Goal: Transaction & Acquisition: Purchase product/service

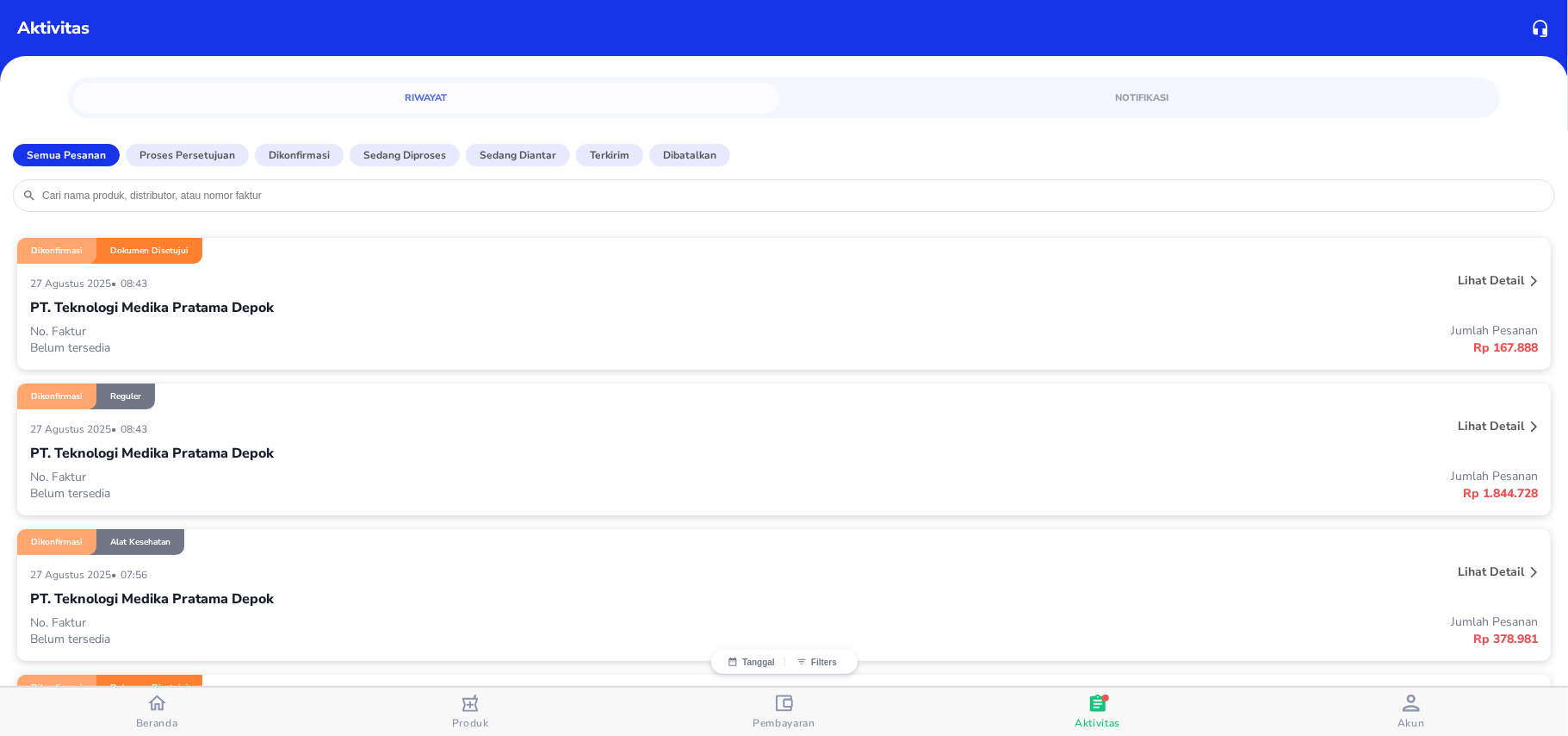
click at [521, 74] on div "Riwayat Notifikasi" at bounding box center [784, 98] width 1568 height 67
click at [634, 30] on div "Aktivitas" at bounding box center [401, 29] width 767 height 26
click at [640, 42] on div "Aktivitas" at bounding box center [784, 29] width 1568 height 57
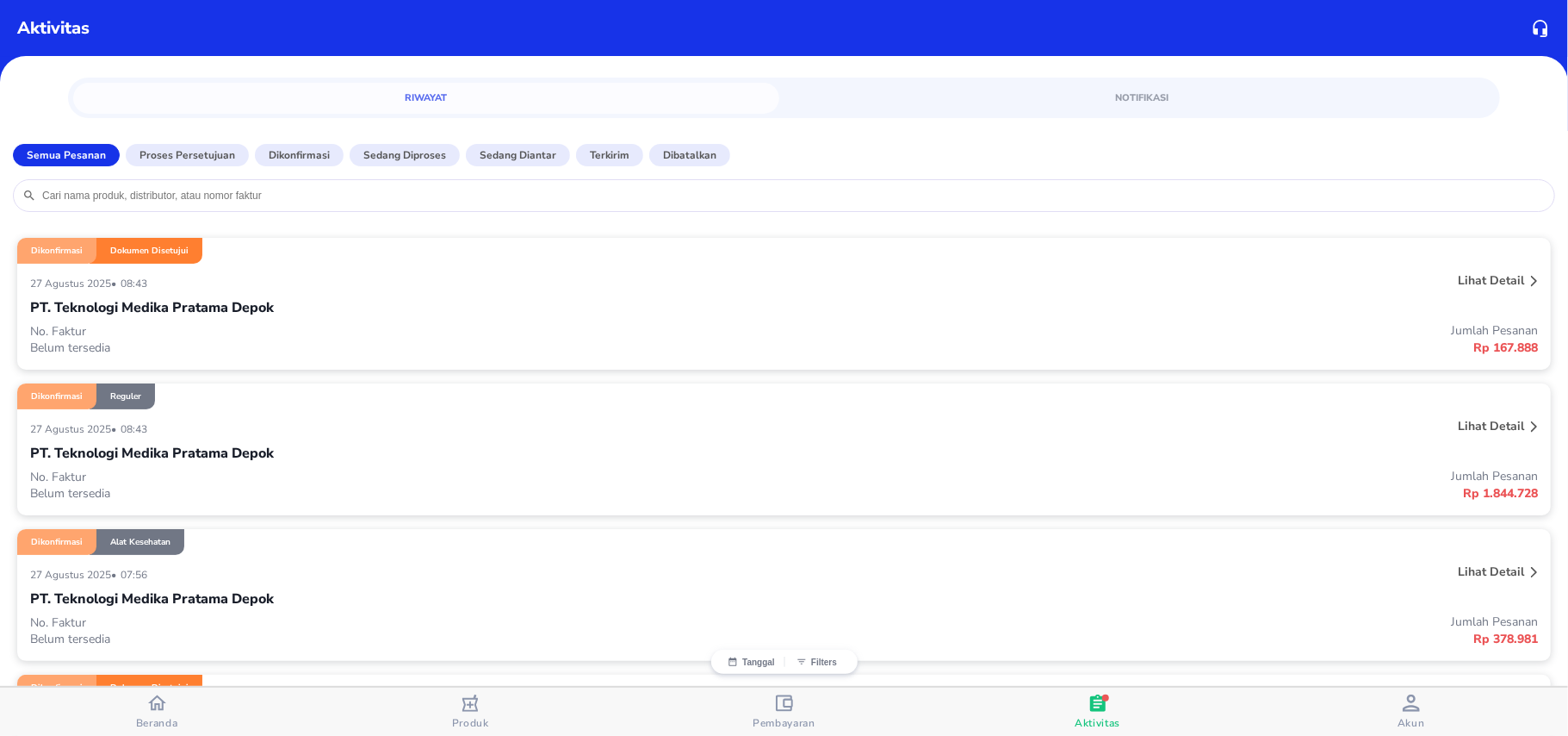
click at [640, 42] on div "Aktivitas" at bounding box center [784, 29] width 1568 height 57
click at [335, 31] on div "Aktivitas" at bounding box center [401, 29] width 767 height 26
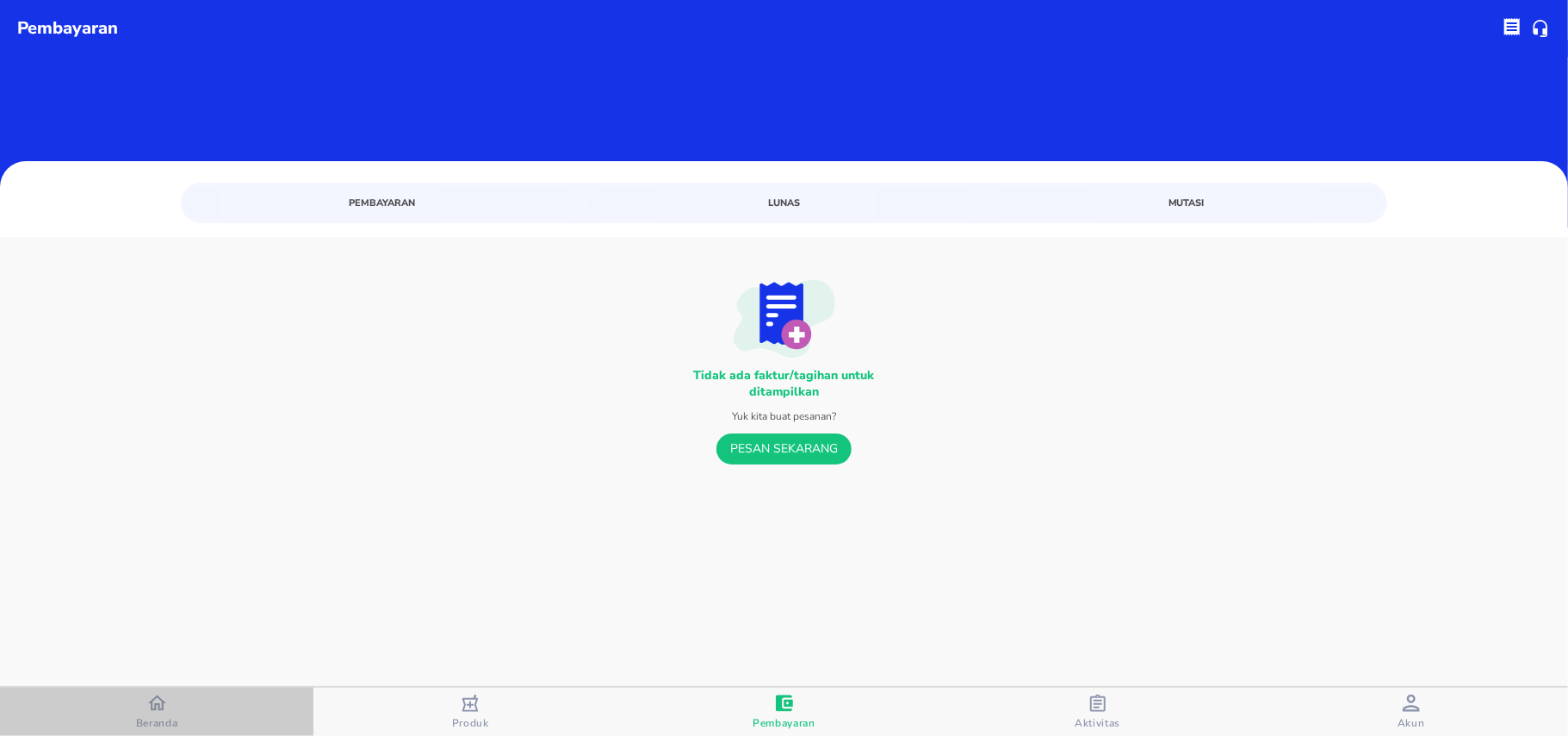
click at [162, 708] on icon "button" at bounding box center [157, 703] width 18 height 16
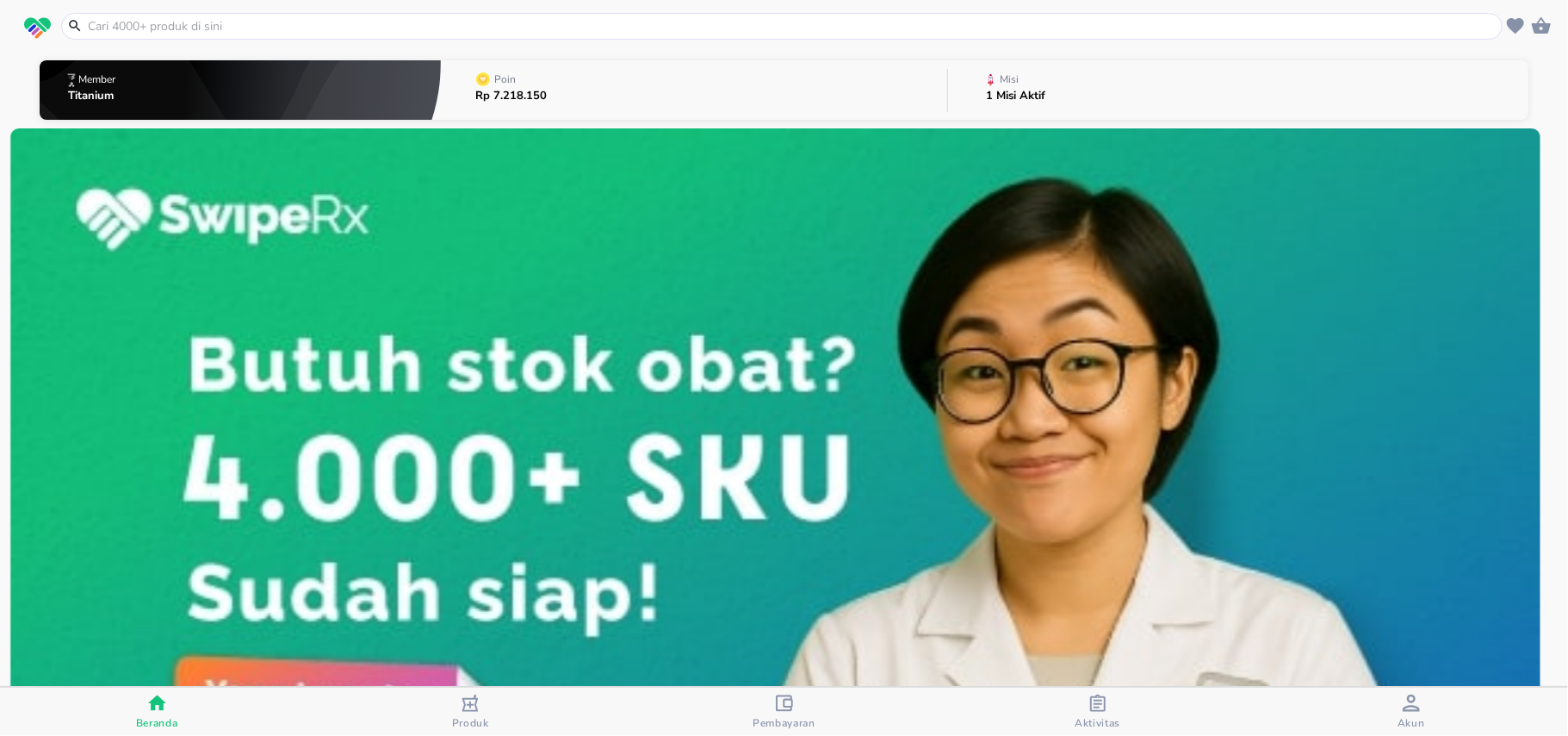
click at [129, 42] on header at bounding box center [784, 26] width 1568 height 52
click at [129, 32] on input "text" at bounding box center [792, 27] width 1412 height 18
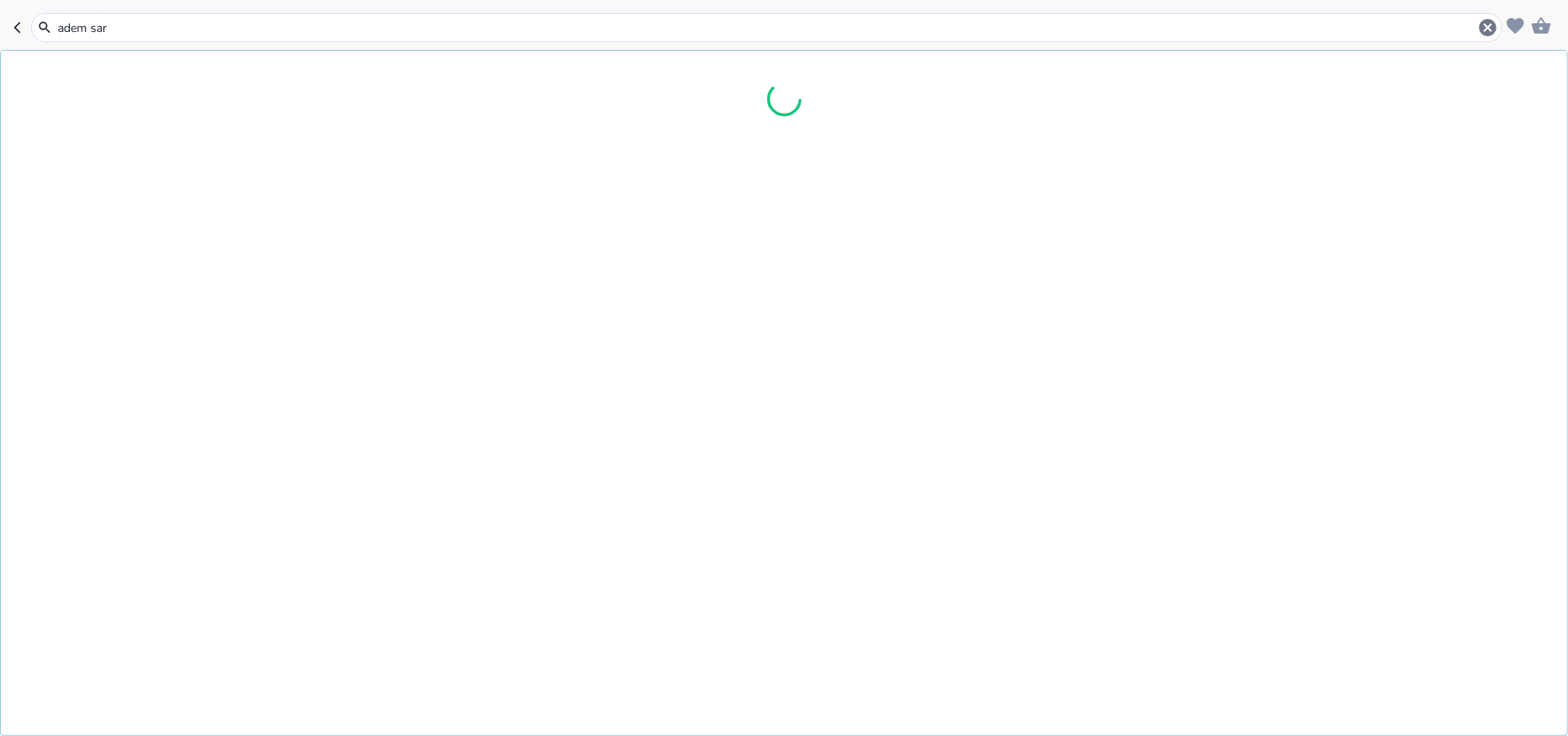
type input "adem sari"
